Goal: Navigation & Orientation: Find specific page/section

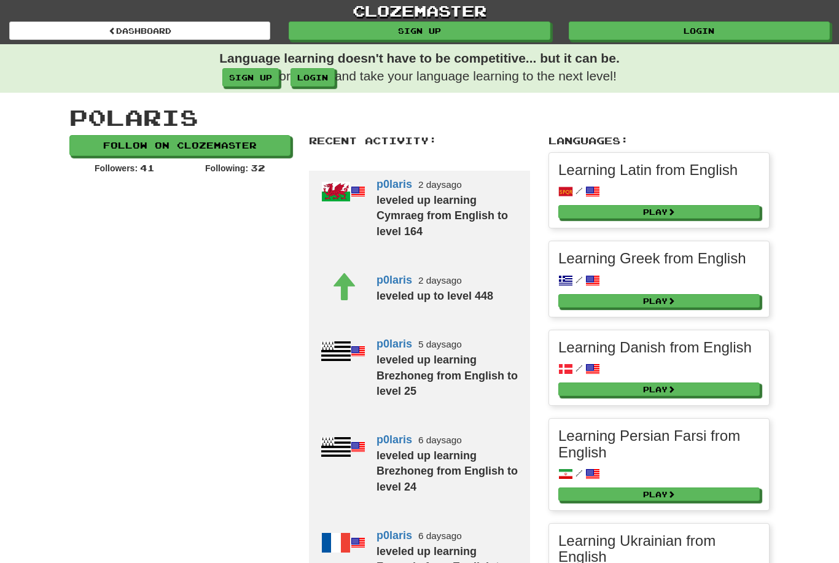
scroll to position [911, 0]
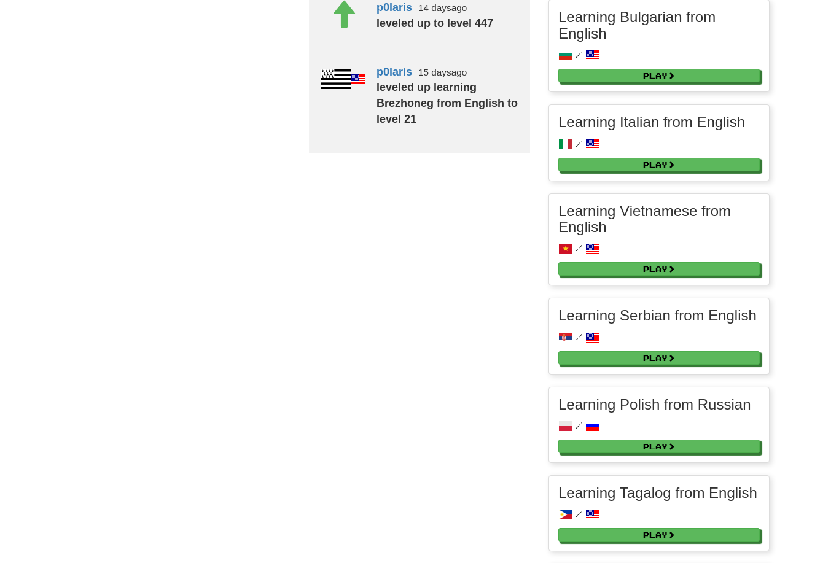
click at [326, 83] on div at bounding box center [336, 106] width 55 height 96
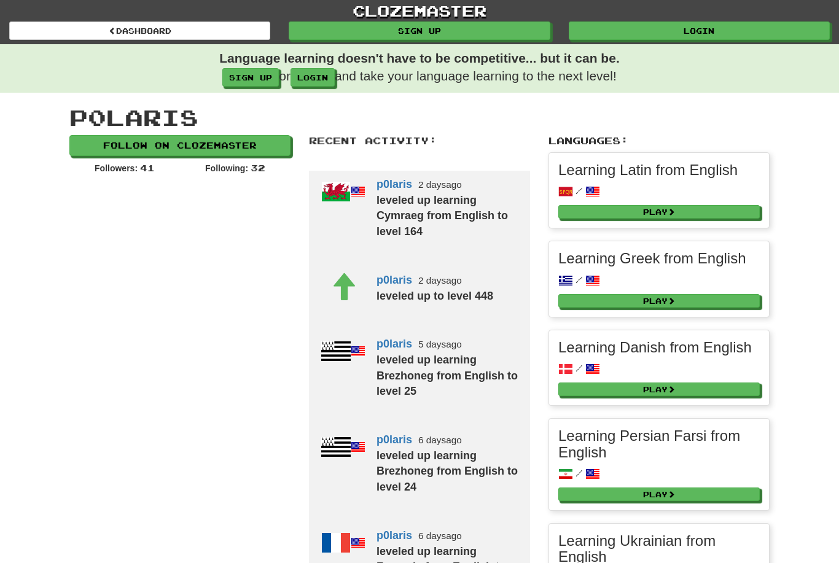
scroll to position [25, 0]
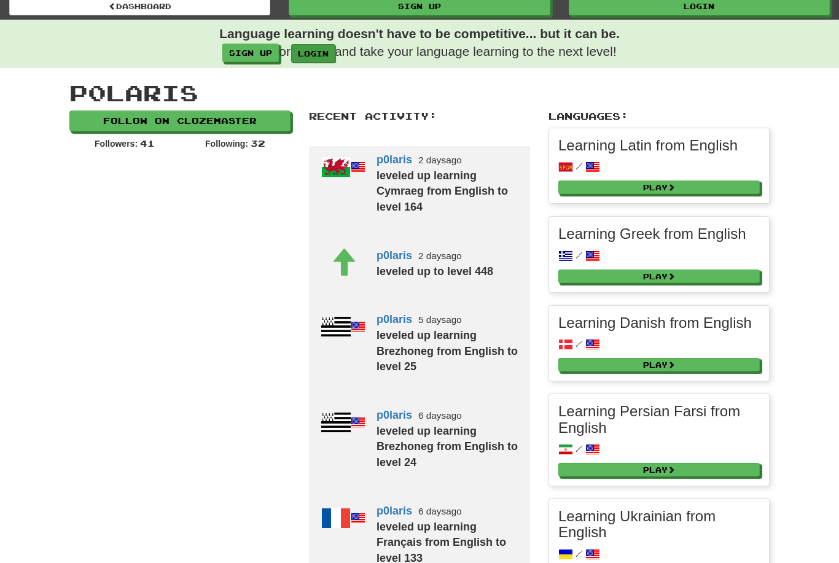
click at [321, 51] on link "login" at bounding box center [313, 53] width 44 height 18
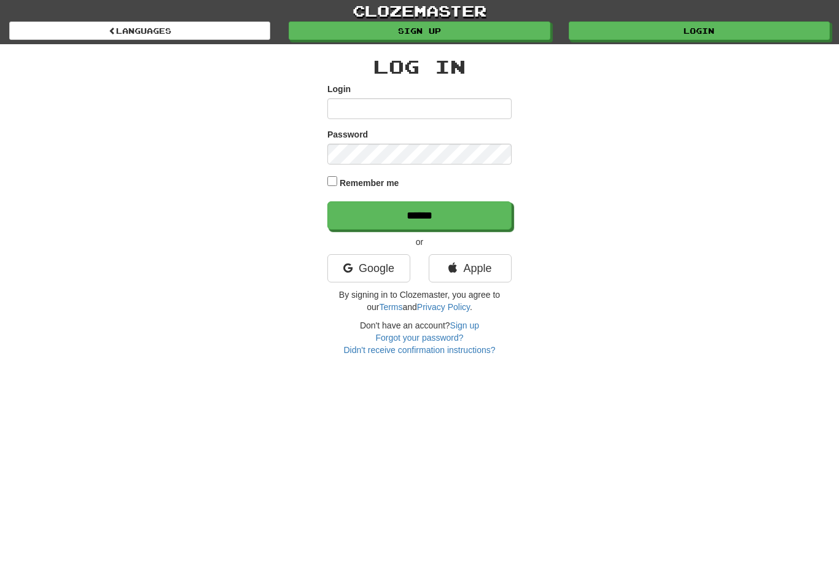
click at [416, 106] on input "**" at bounding box center [419, 108] width 184 height 21
type input "*"
click at [460, 95] on div "Login" at bounding box center [419, 101] width 184 height 36
click at [447, 112] on input "Login" at bounding box center [419, 108] width 184 height 21
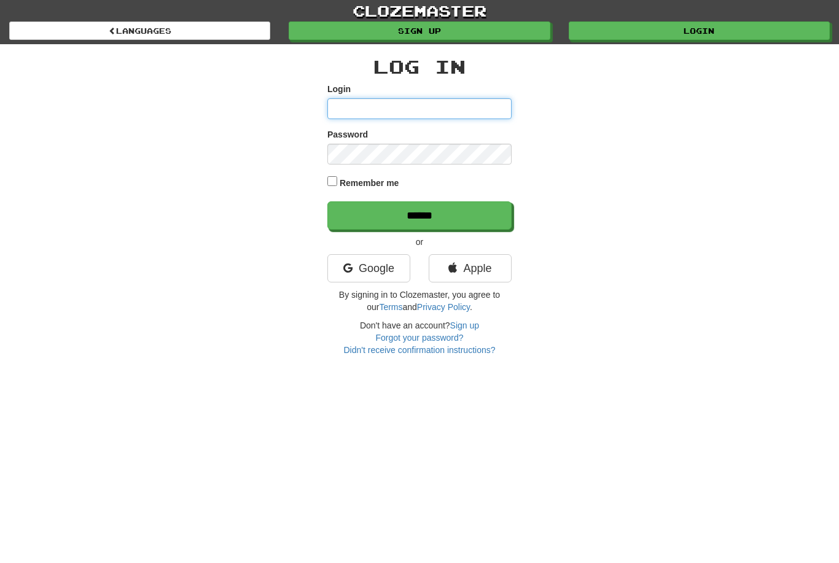
type input "*******"
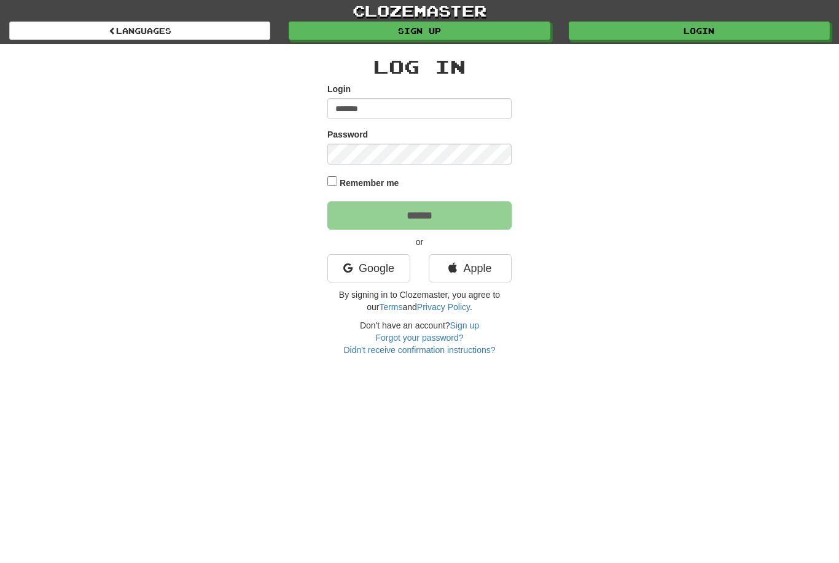
click at [348, 184] on label "Remember me" at bounding box center [370, 183] width 60 height 12
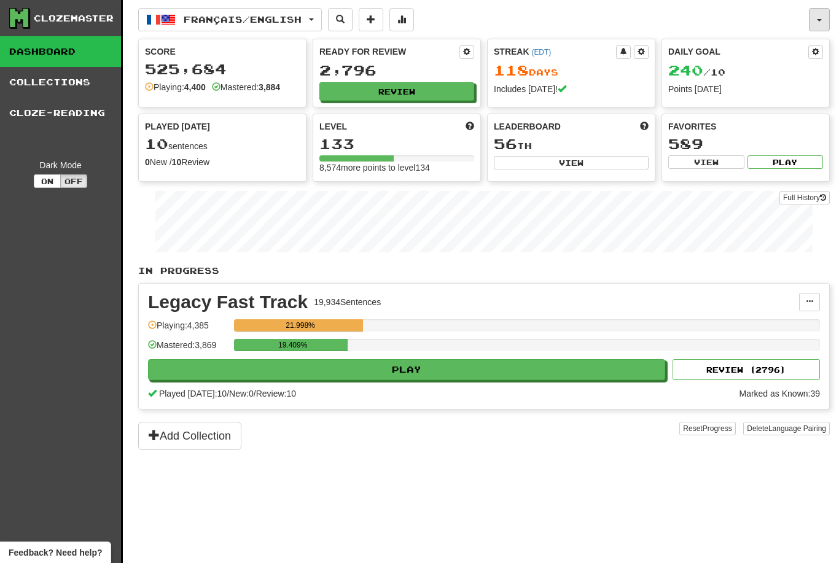
click at [820, 20] on span "button" at bounding box center [819, 20] width 5 height 2
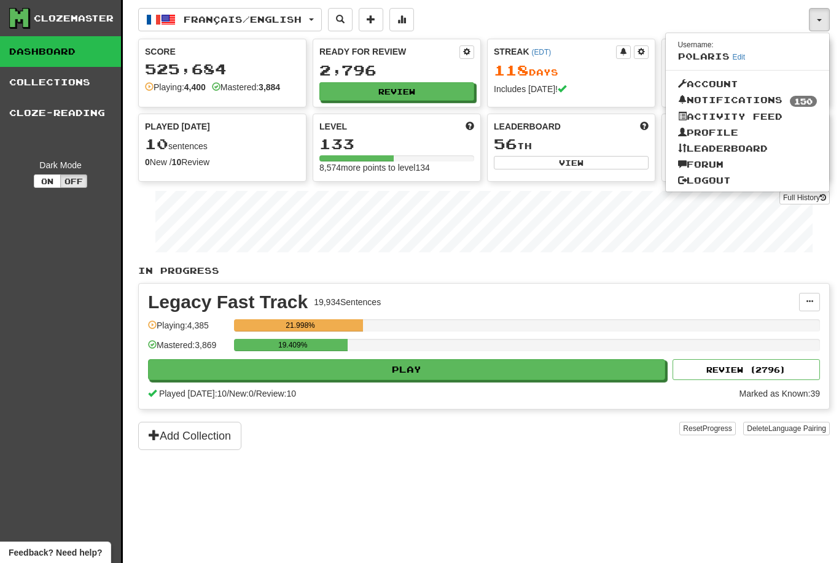
click at [741, 117] on link "Activity Feed" at bounding box center [748, 117] width 164 height 16
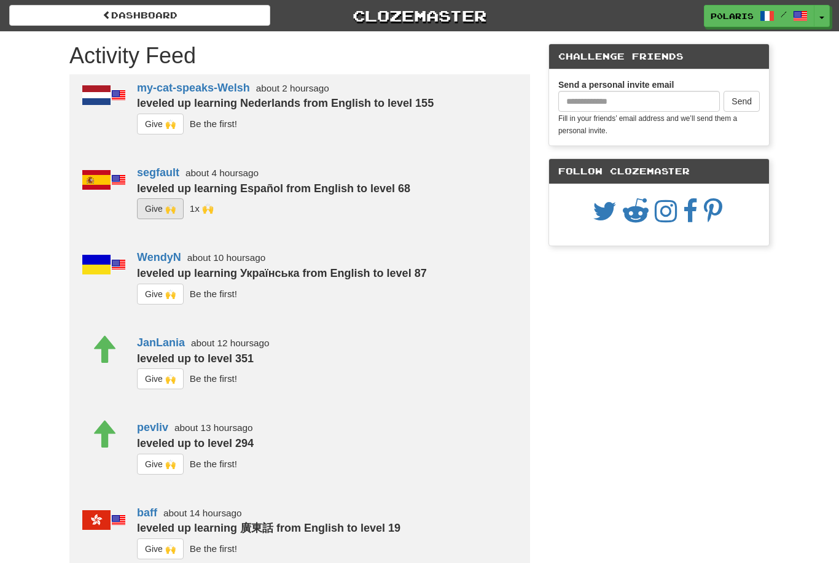
click at [168, 210] on button "G i ve 🙌" at bounding box center [160, 208] width 47 height 21
click at [826, 12] on button "Toggle Dropdown" at bounding box center [823, 17] width 16 height 22
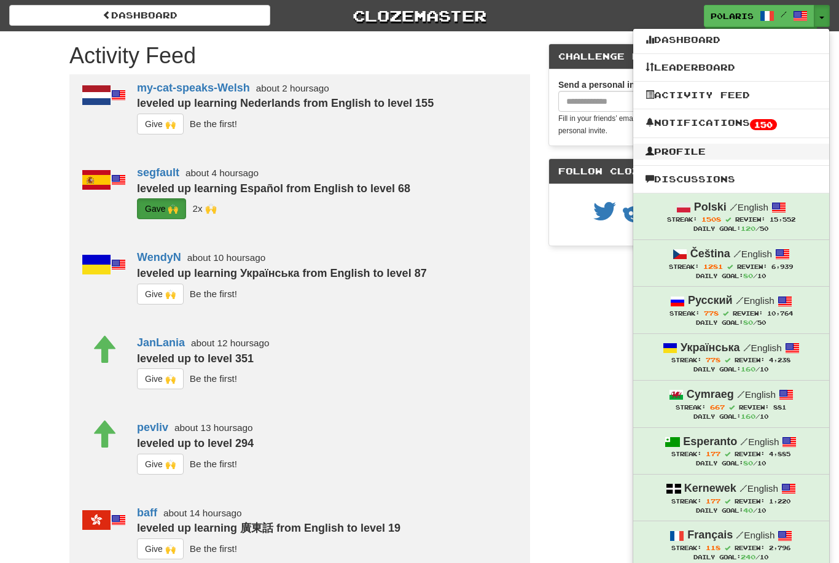
click at [705, 151] on link "Profile" at bounding box center [731, 152] width 196 height 16
